Goal: Task Accomplishment & Management: Complete application form

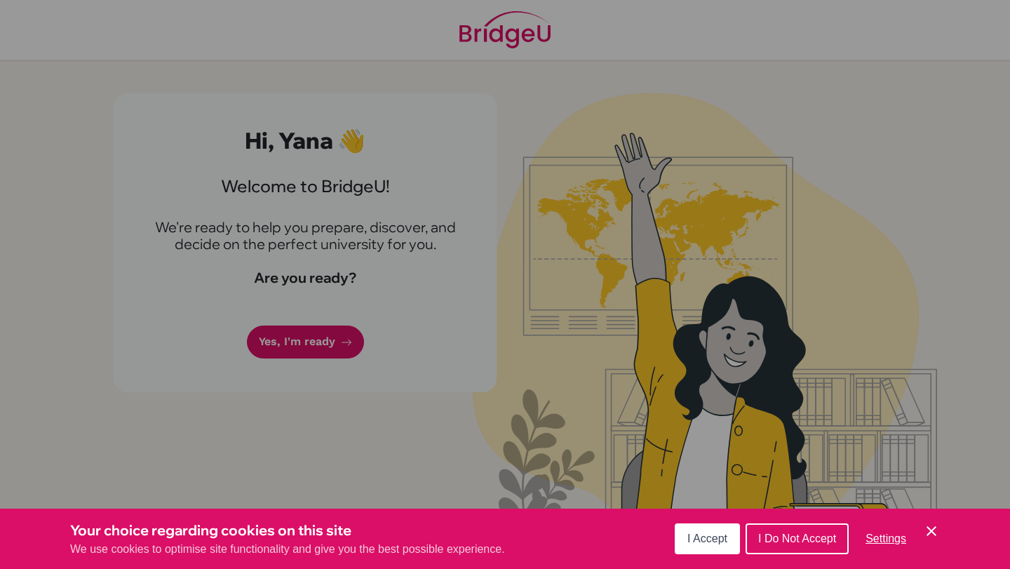
click at [700, 541] on span "I Accept" at bounding box center [707, 538] width 40 height 12
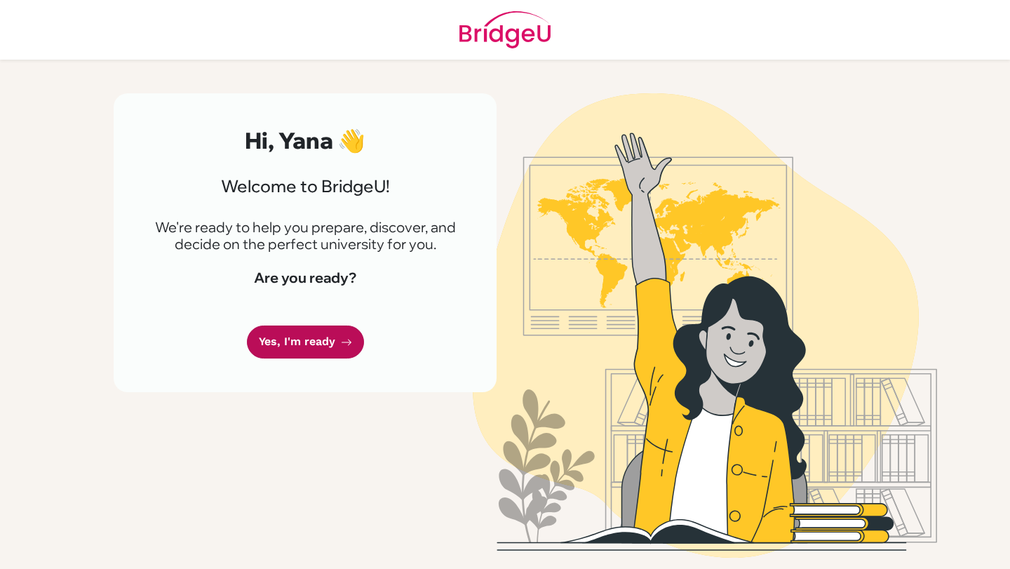
click at [351, 339] on link "Yes, I'm ready" at bounding box center [305, 341] width 117 height 33
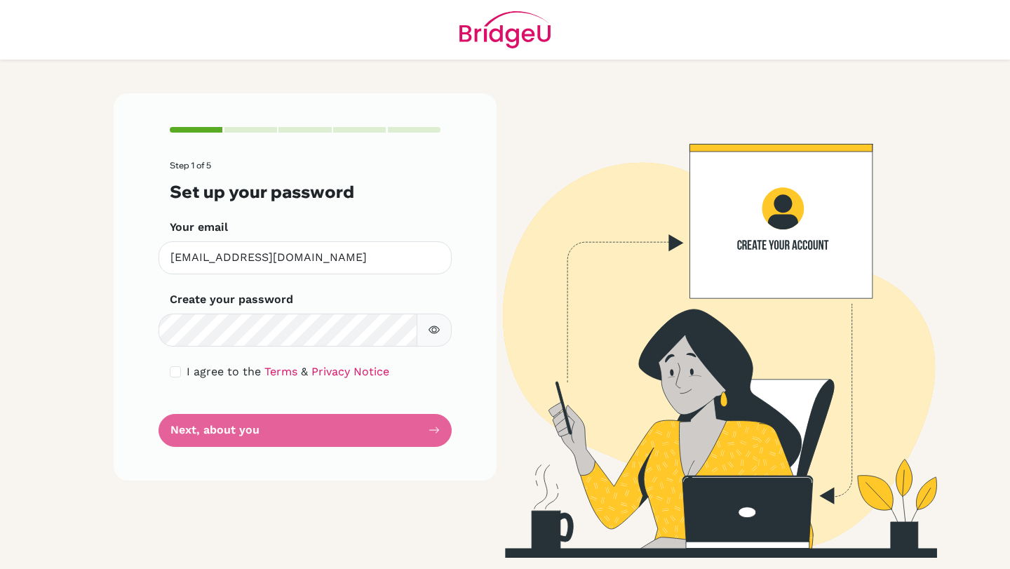
click at [438, 329] on icon "button" at bounding box center [433, 330] width 11 height 8
click at [438, 329] on icon "button" at bounding box center [436, 329] width 8 height 6
click at [171, 373] on input "checkbox" at bounding box center [175, 371] width 11 height 11
checkbox input "true"
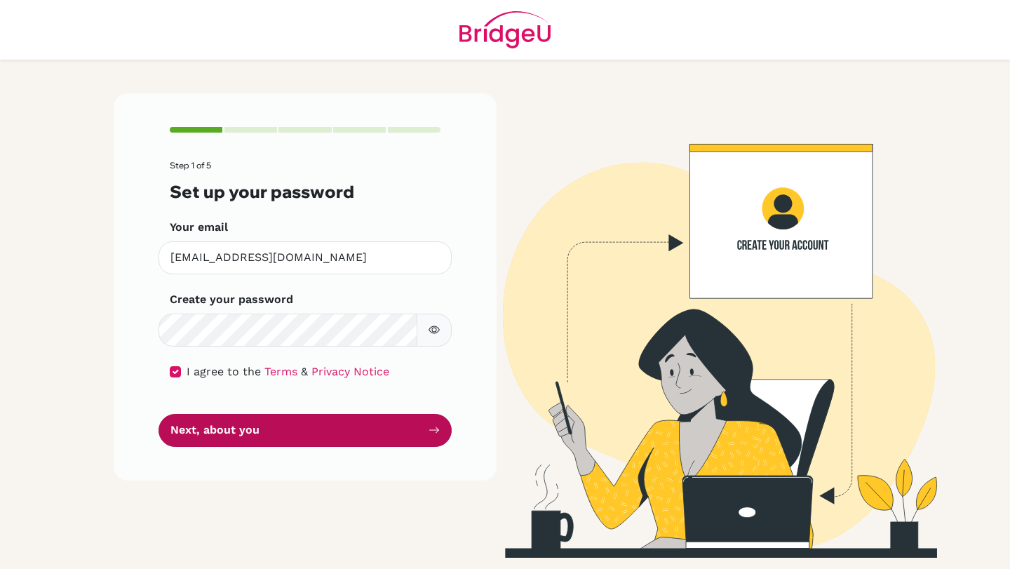
click at [231, 436] on button "Next, about you" at bounding box center [304, 430] width 293 height 33
